Goal: Task Accomplishment & Management: Use online tool/utility

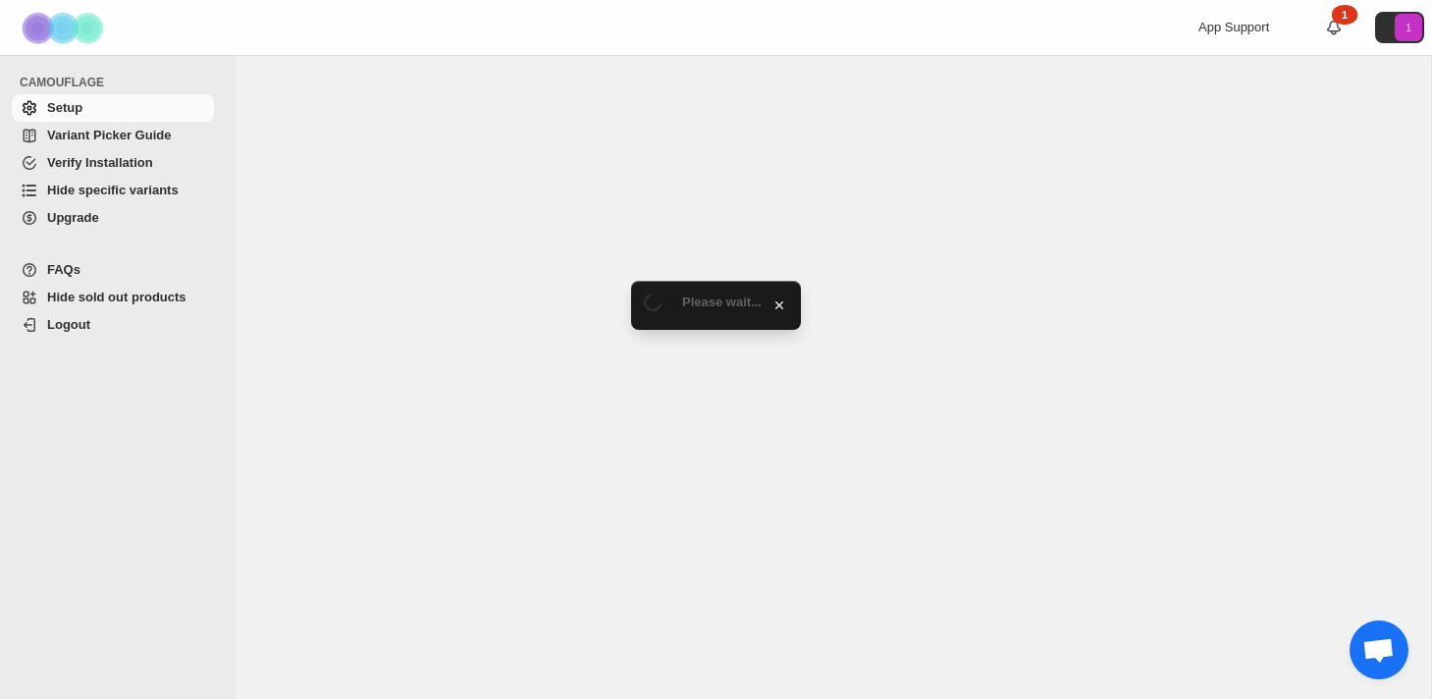
click at [150, 186] on span "Hide specific variants" at bounding box center [113, 190] width 132 height 15
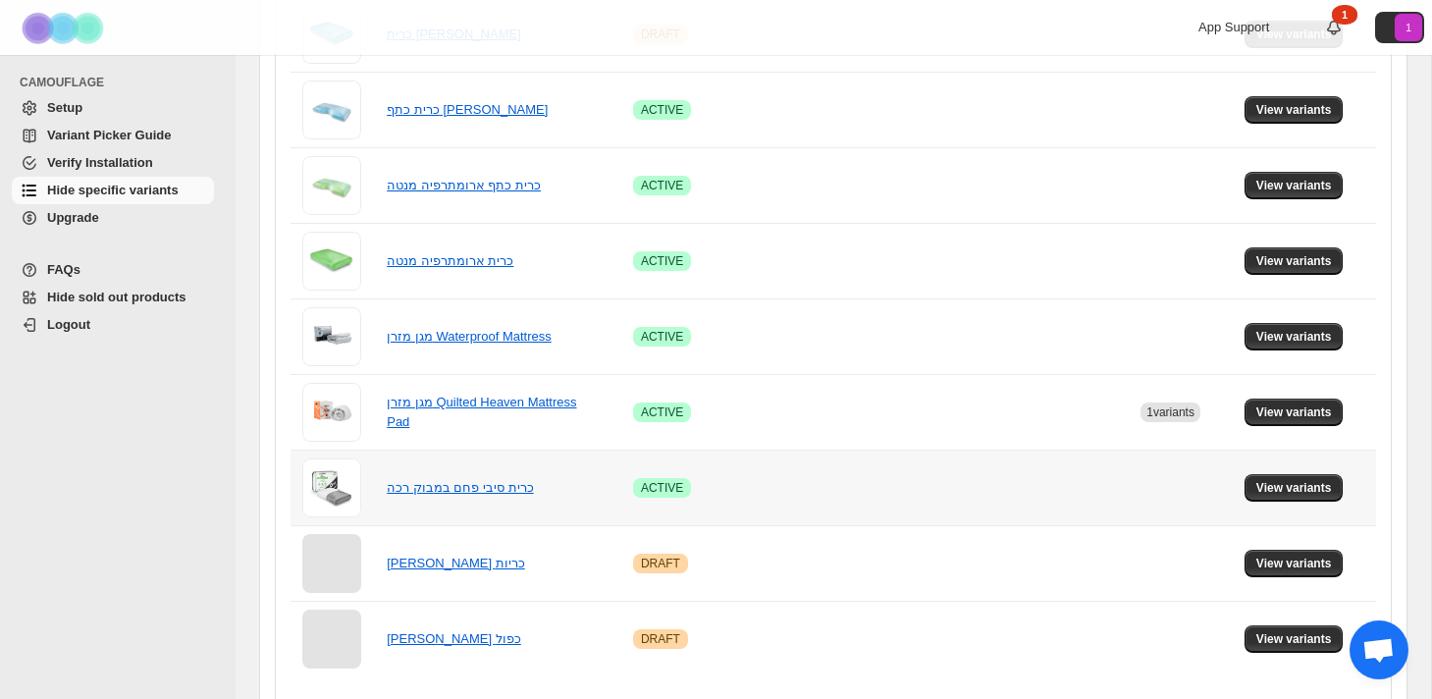
scroll to position [1165, 0]
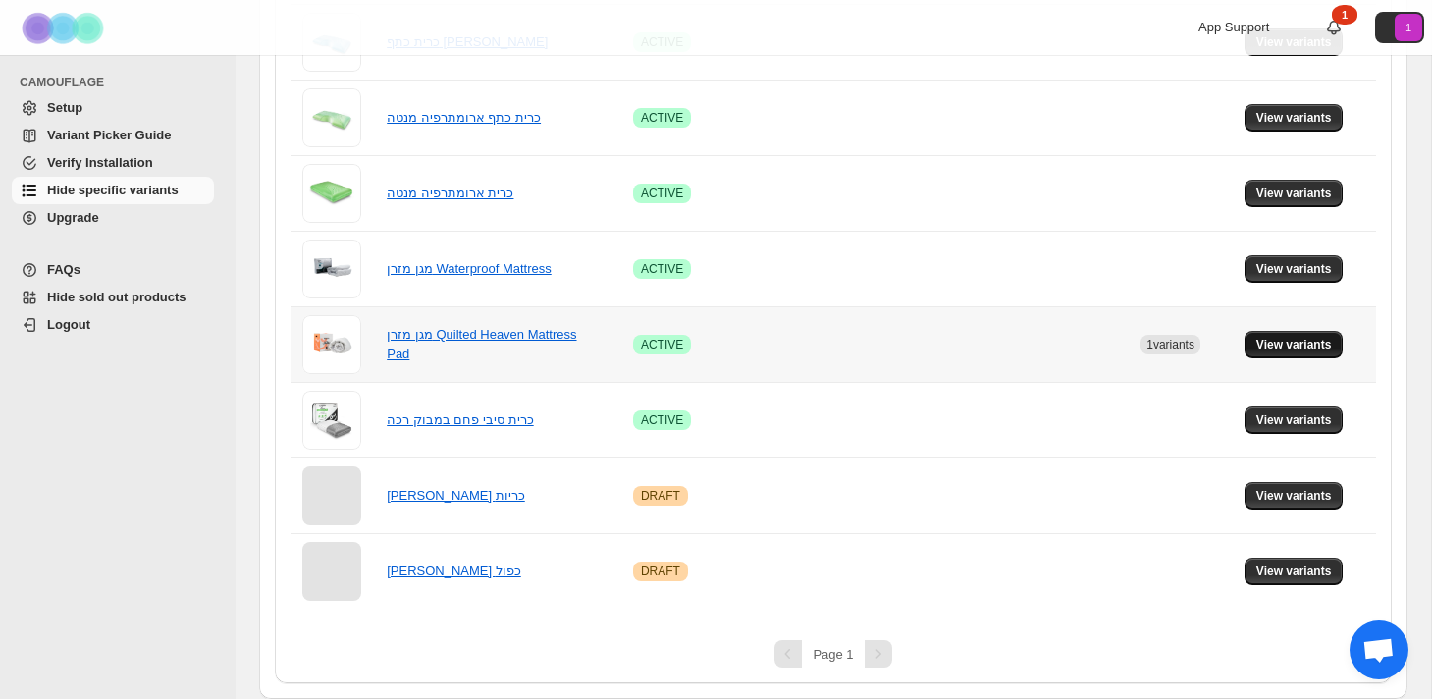
click at [1297, 346] on span "View variants" at bounding box center [1294, 345] width 76 height 16
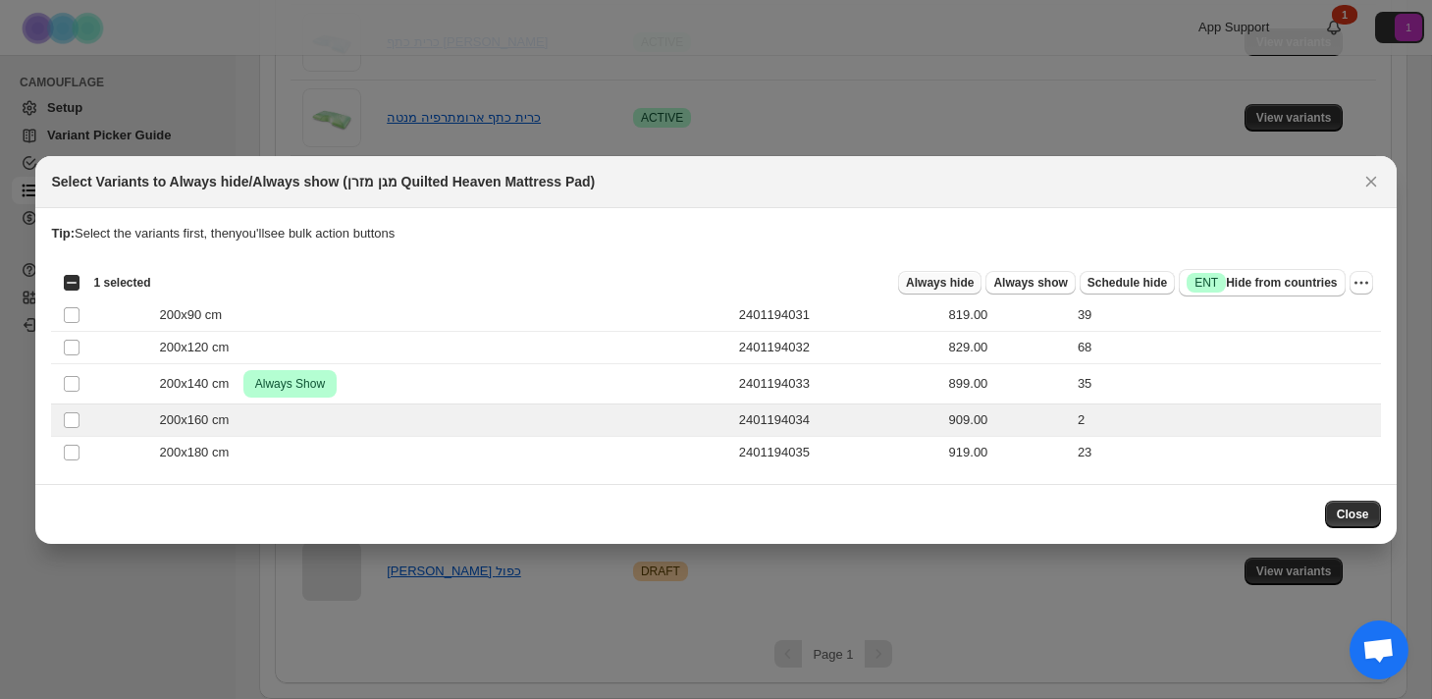
click at [959, 290] on button "Always hide" at bounding box center [939, 283] width 83 height 24
